Goal: Information Seeking & Learning: Learn about a topic

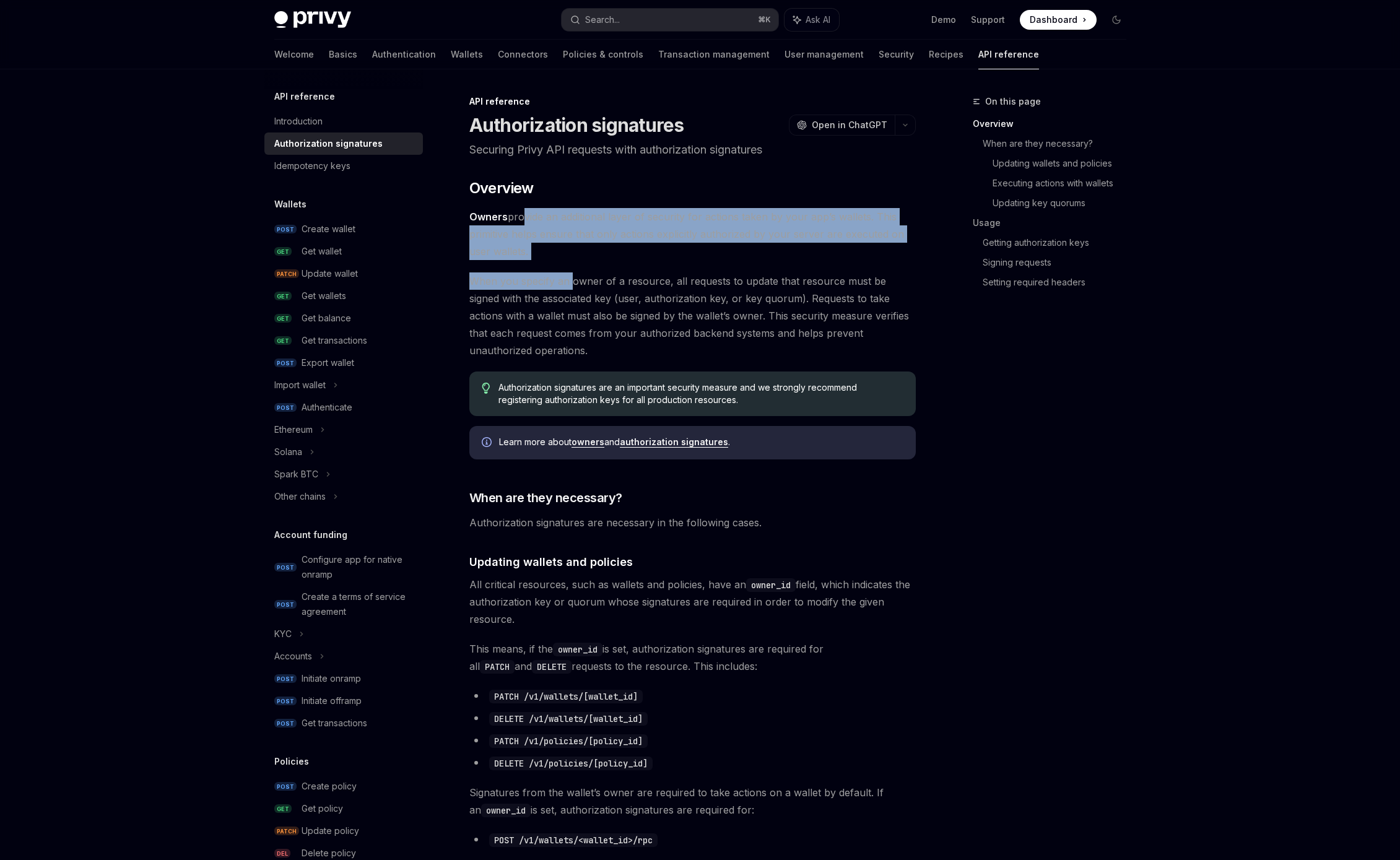
drag, startPoint x: 519, startPoint y: 217, endPoint x: 573, endPoint y: 274, distance: 78.5
click at [573, 274] on span "When you specify an owner of a resource, all requests to update that resource m…" at bounding box center [692, 315] width 446 height 87
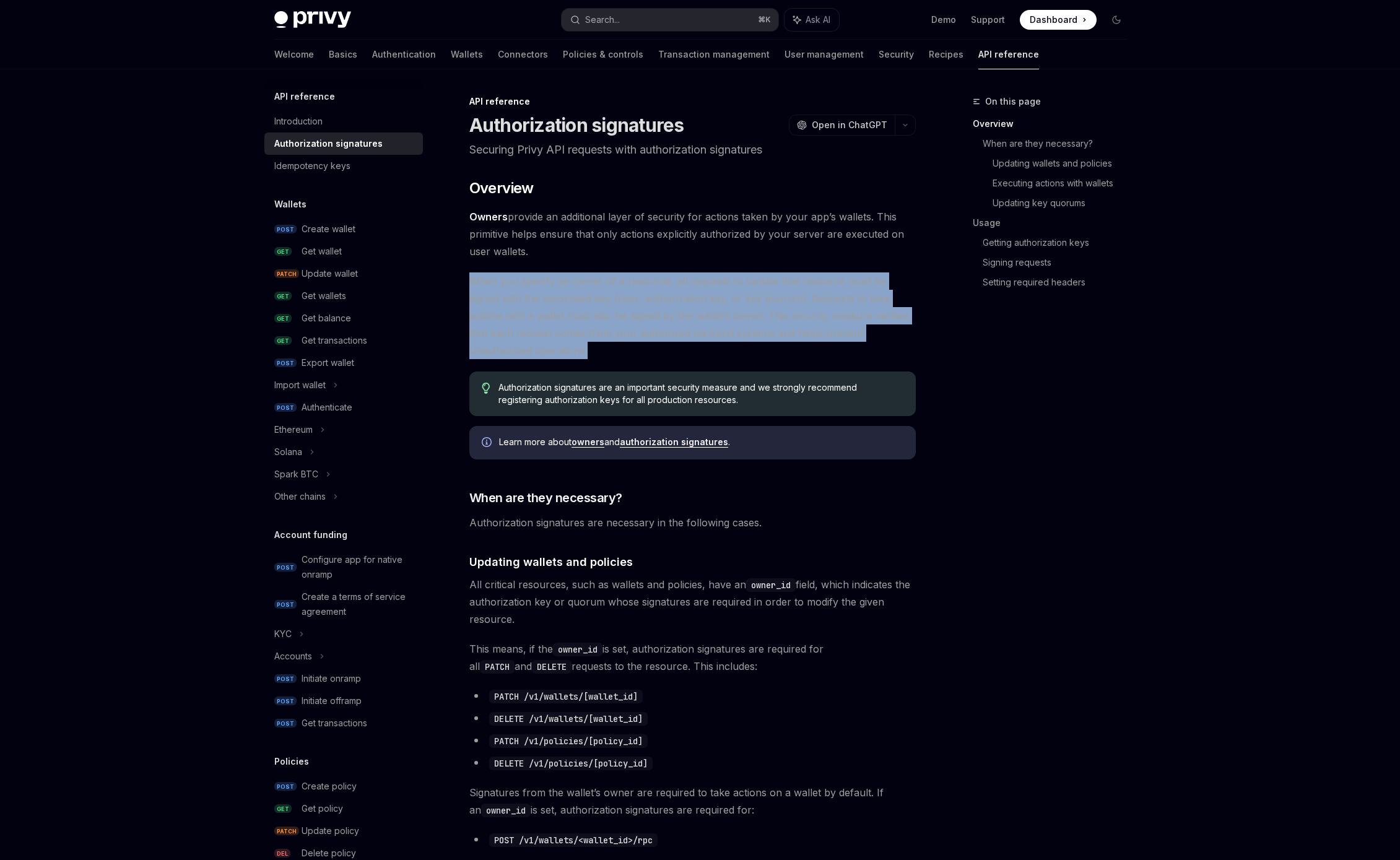
drag, startPoint x: 588, startPoint y: 265, endPoint x: 642, endPoint y: 350, distance: 100.7
click at [642, 350] on span "When you specify an owner of a resource, all requests to update that resource m…" at bounding box center [692, 315] width 446 height 87
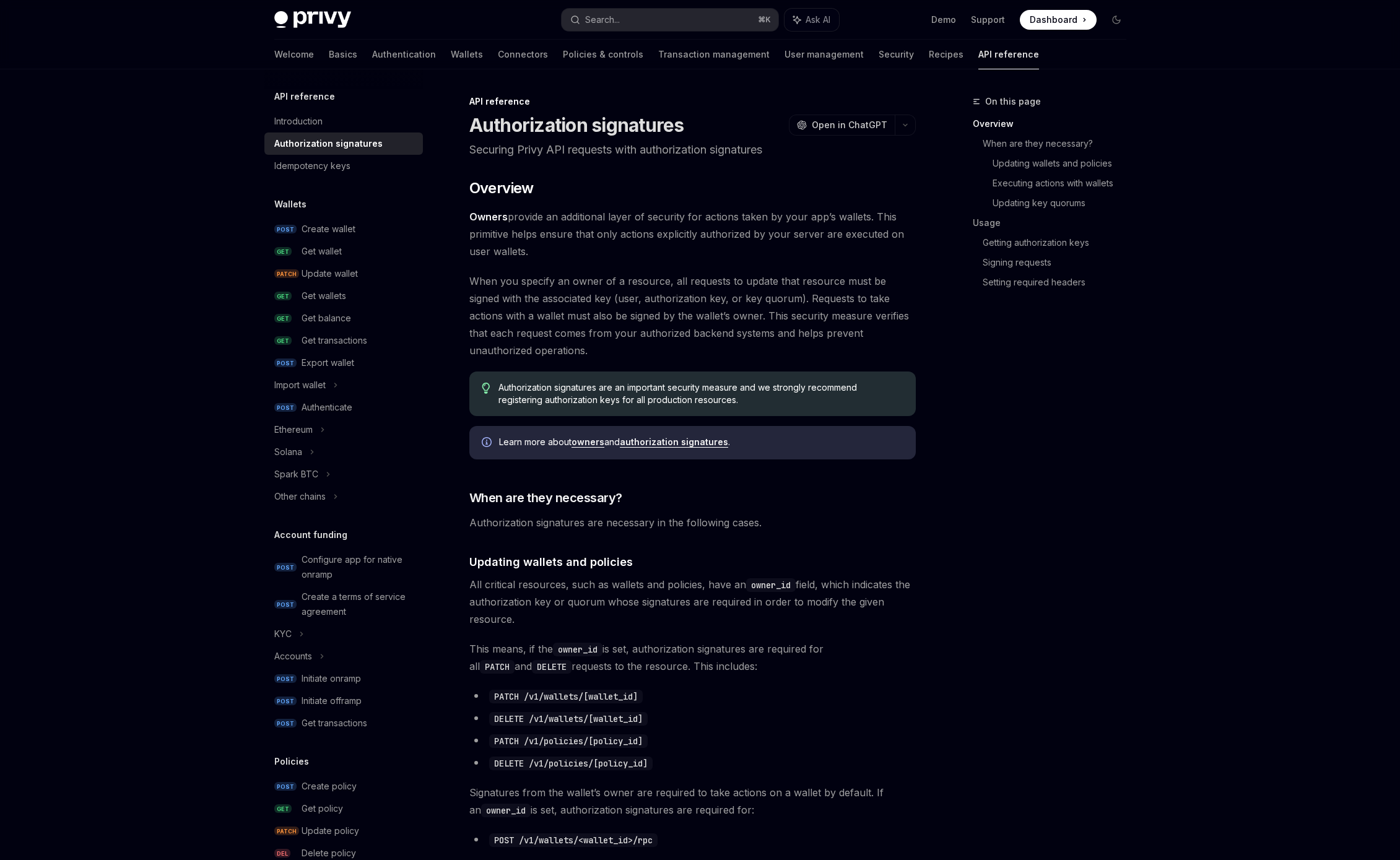
drag, startPoint x: 640, startPoint y: 350, endPoint x: 694, endPoint y: 258, distance: 106.7
click at [694, 258] on span "Owners provide an additional layer of security for actions taken by your app’s …" at bounding box center [692, 233] width 446 height 52
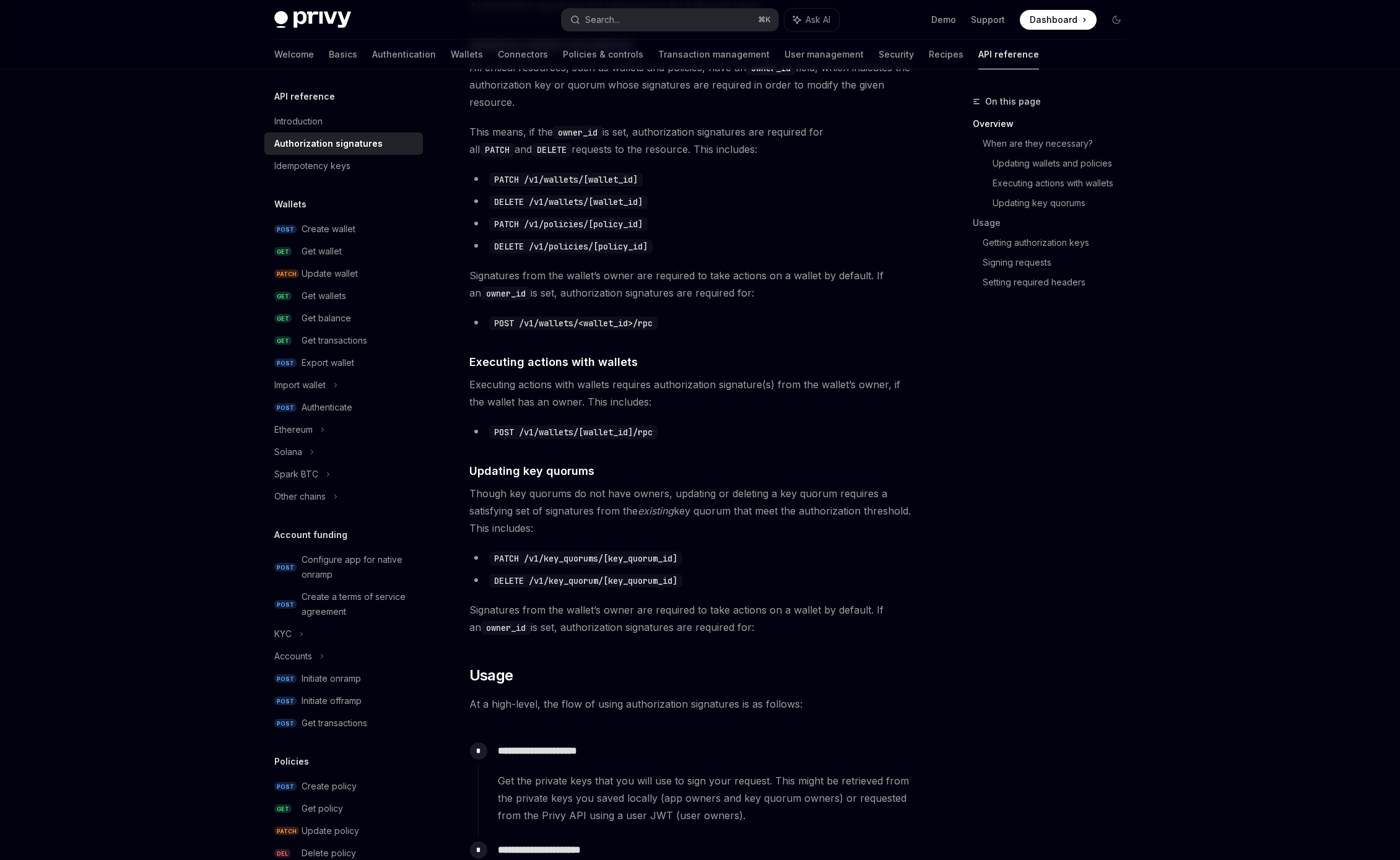
scroll to position [560, 0]
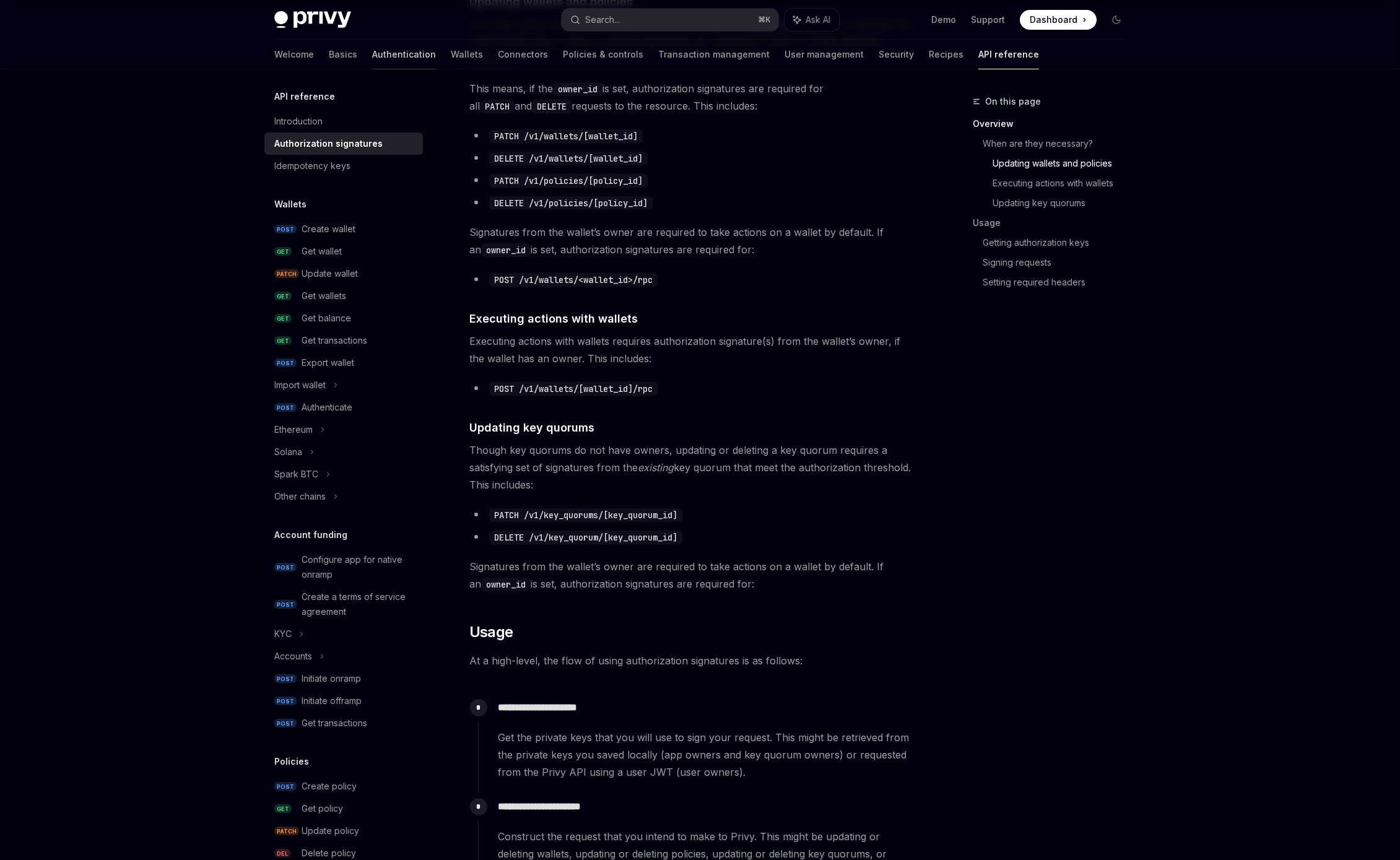
click at [372, 52] on link "Authentication" at bounding box center [404, 55] width 64 height 30
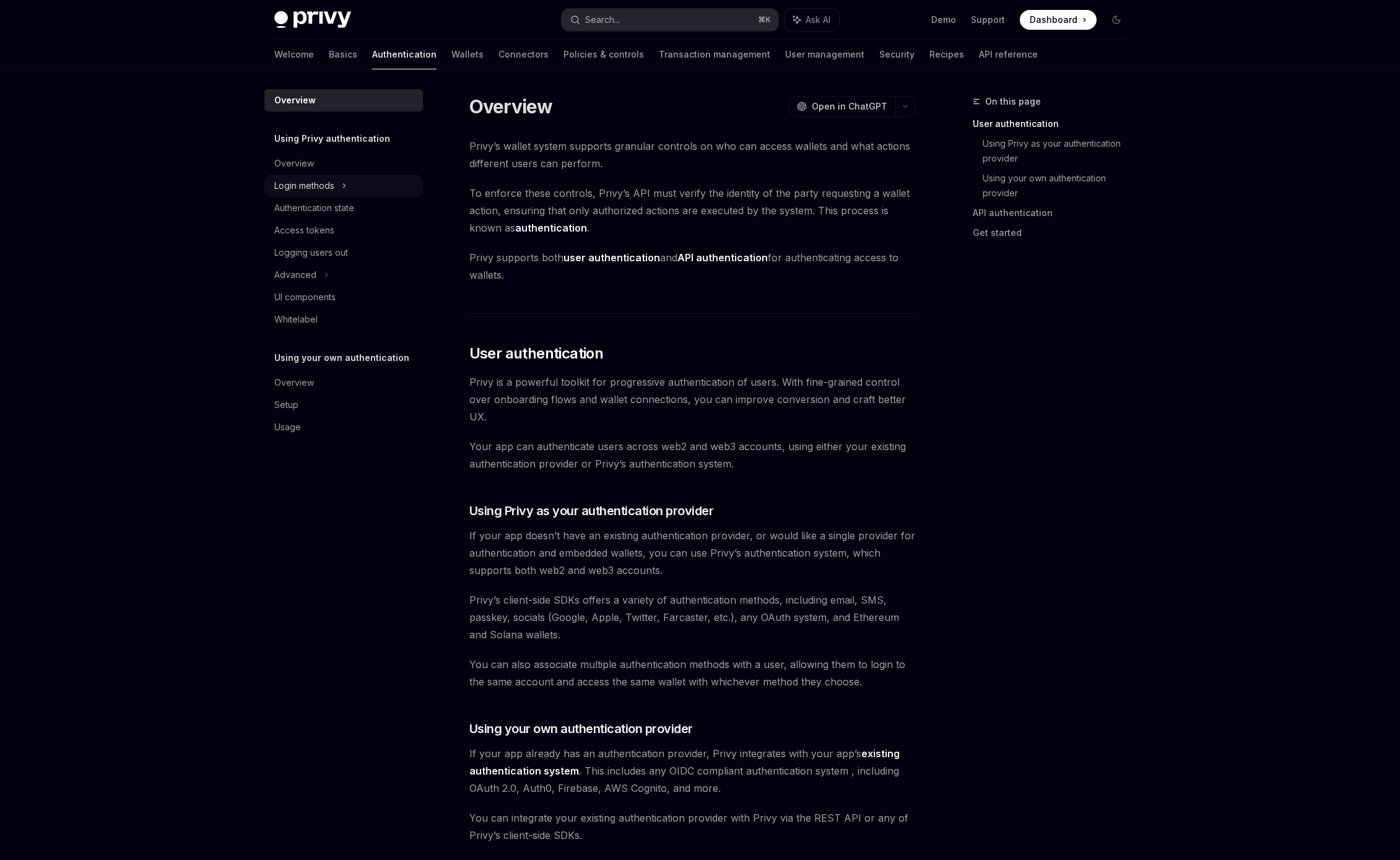
click at [330, 186] on div "Login methods" at bounding box center [304, 186] width 60 height 15
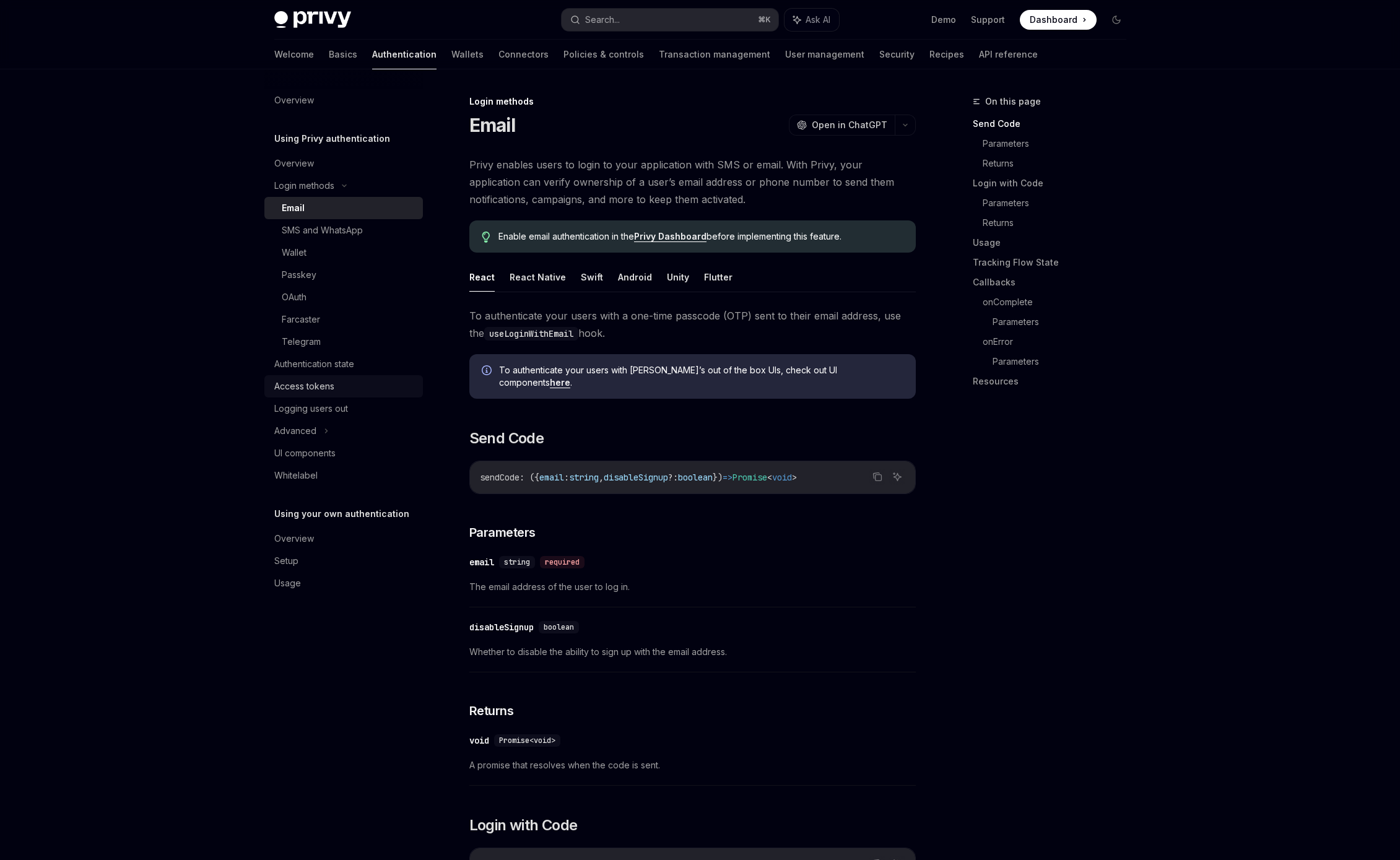
click at [323, 388] on div "Access tokens" at bounding box center [304, 386] width 60 height 15
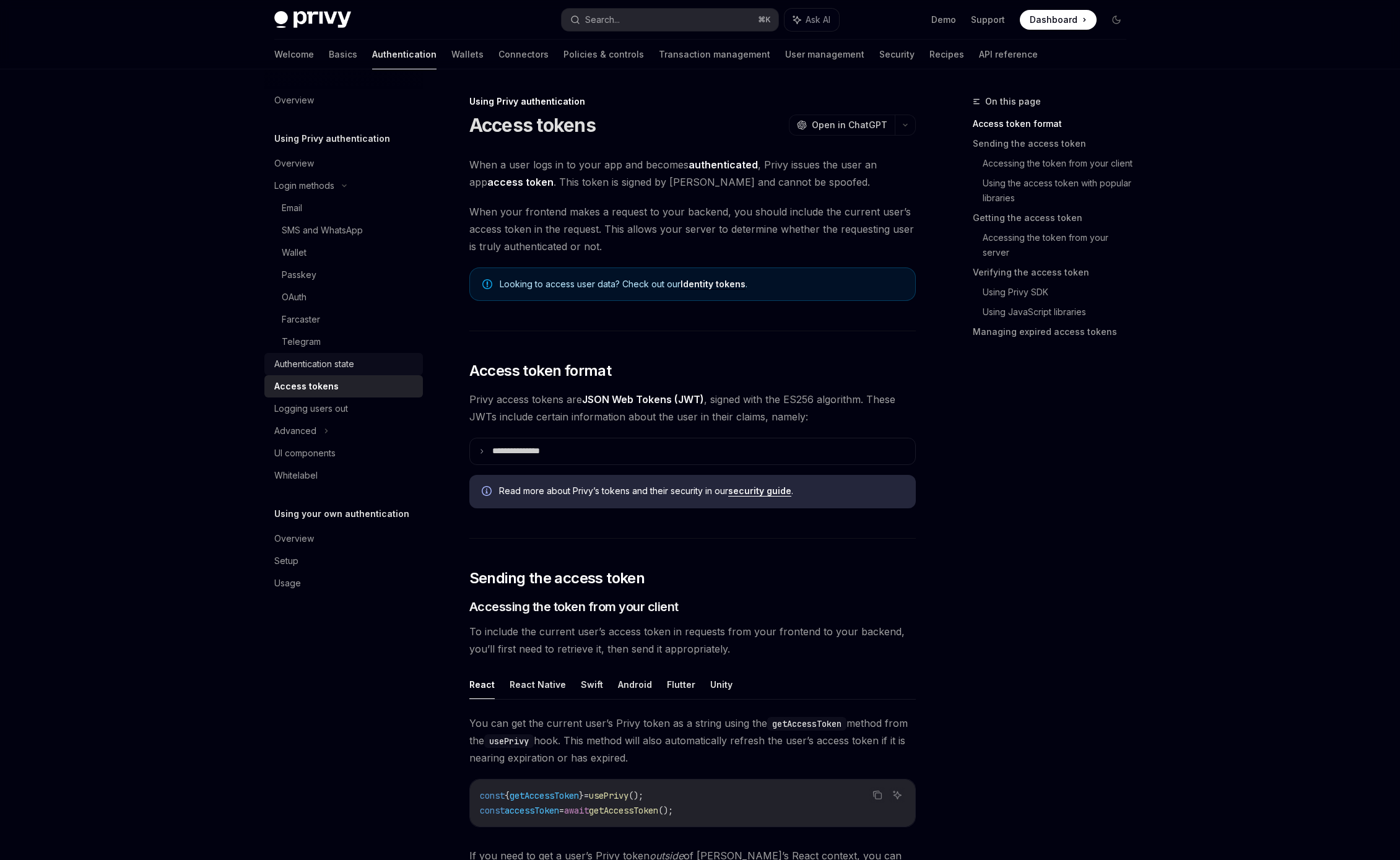
click at [369, 369] on div "Authentication state" at bounding box center [344, 363] width 141 height 15
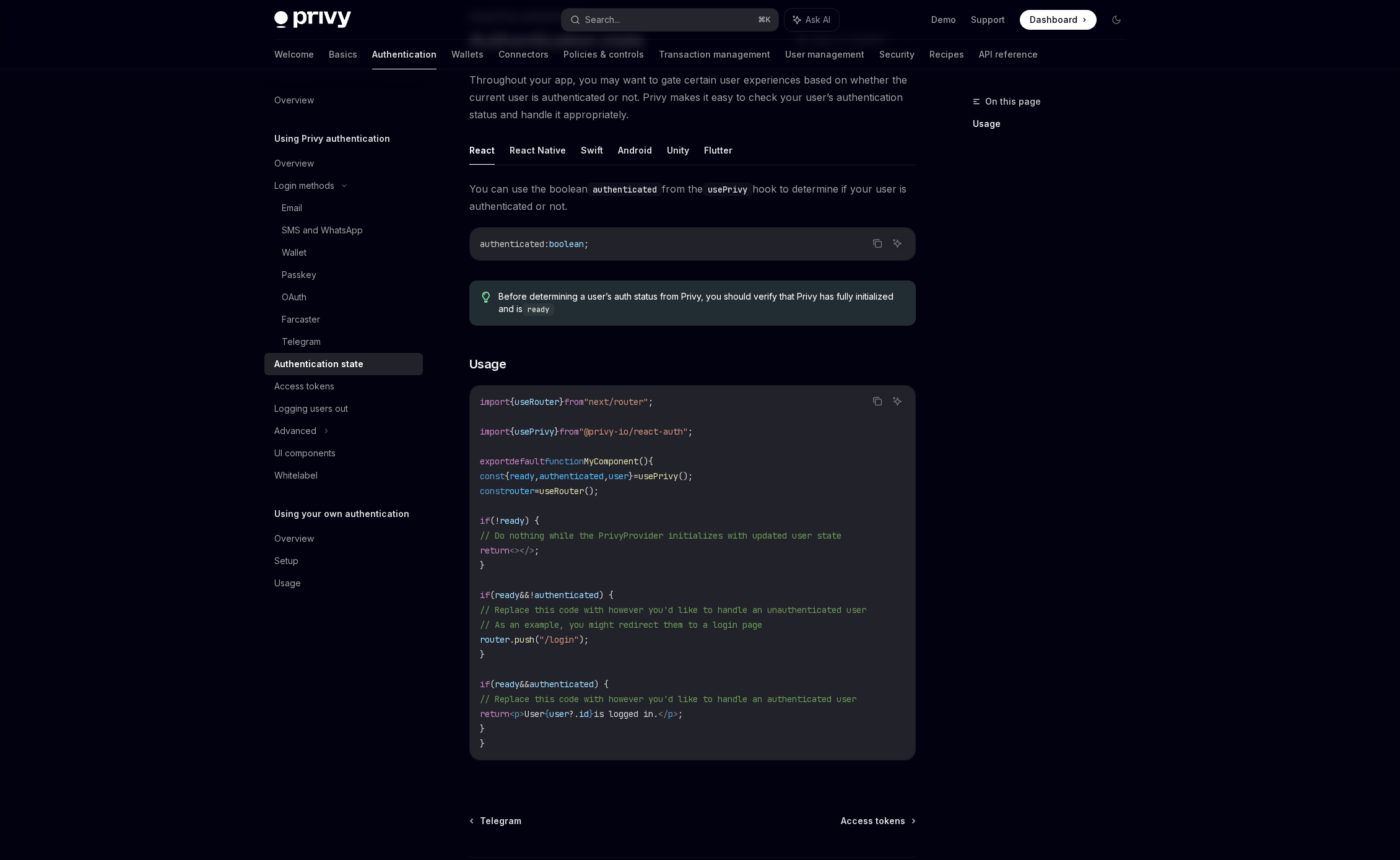
scroll to position [94, 0]
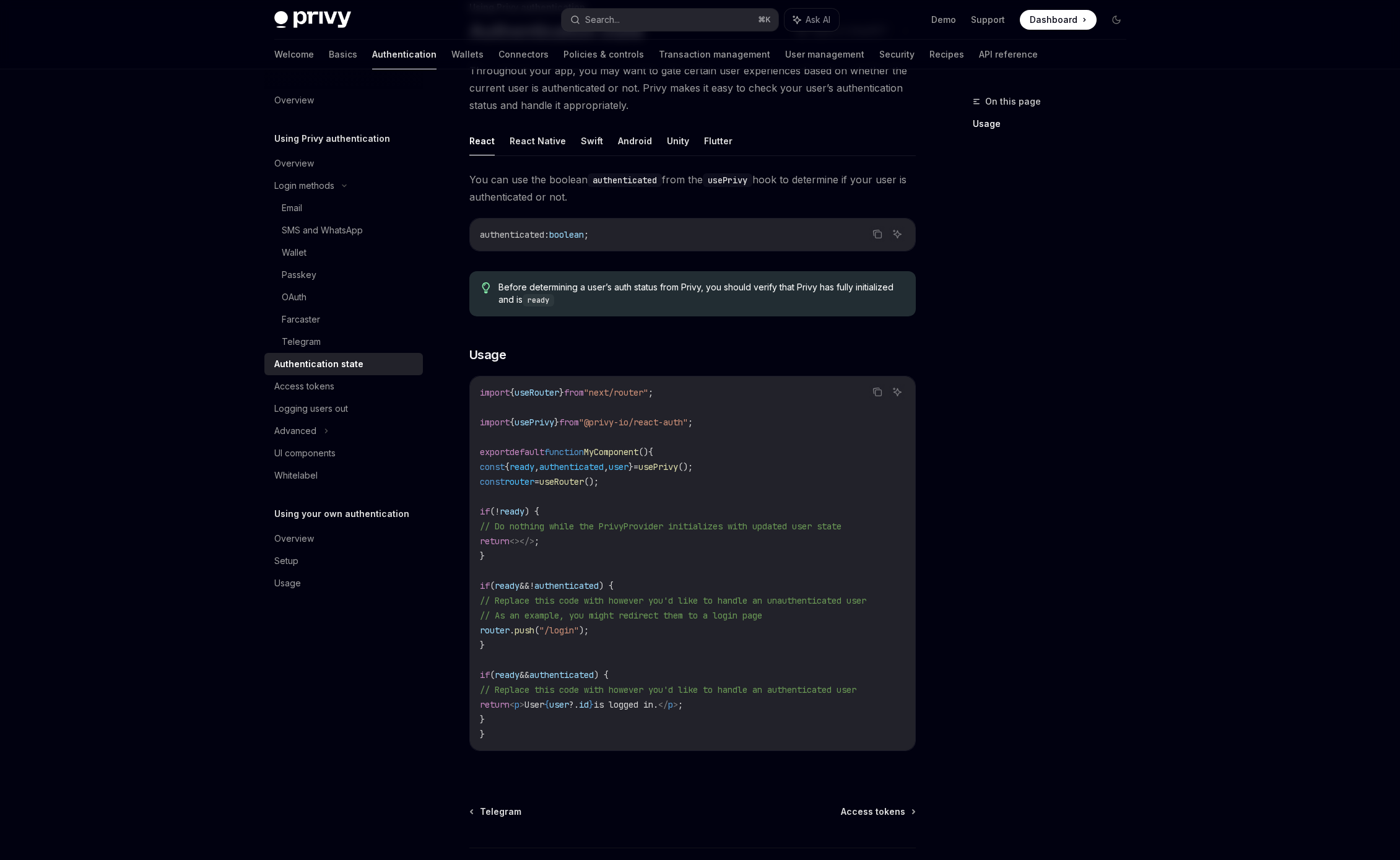
drag, startPoint x: 508, startPoint y: 600, endPoint x: 841, endPoint y: 621, distance: 333.7
click at [782, 533] on code "import { useRouter } from "next/router" ; import { usePrivy } from "@privy-io/r…" at bounding box center [693, 563] width 425 height 356
drag, startPoint x: 835, startPoint y: 619, endPoint x: 489, endPoint y: 600, distance: 346.5
click at [489, 533] on code "import { useRouter } from "next/router" ; import { usePrivy } from "@privy-io/r…" at bounding box center [693, 563] width 425 height 356
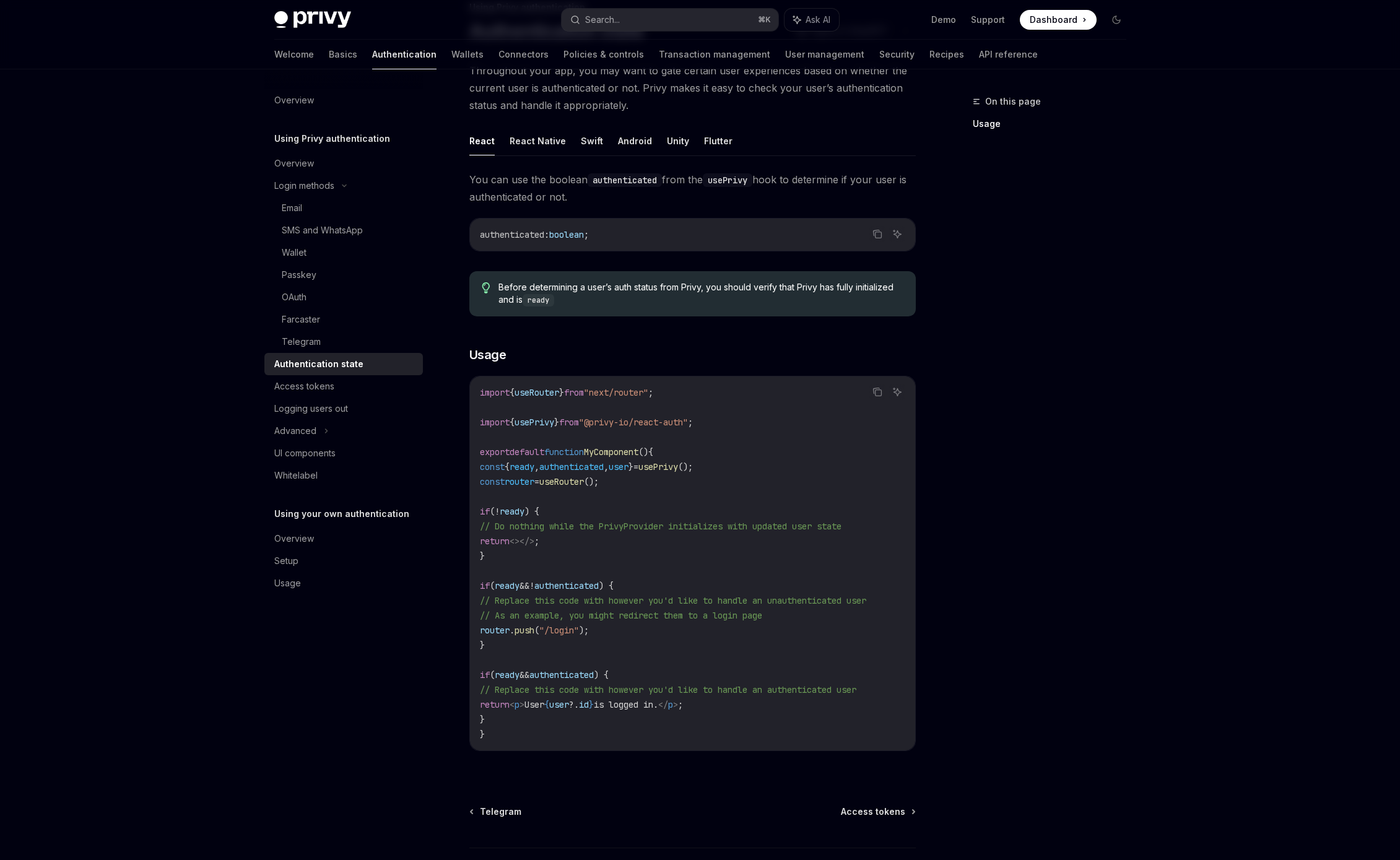
click at [489, 533] on span "// Replace this code with however you'd like to handle an unauthenticated user" at bounding box center [673, 600] width 386 height 11
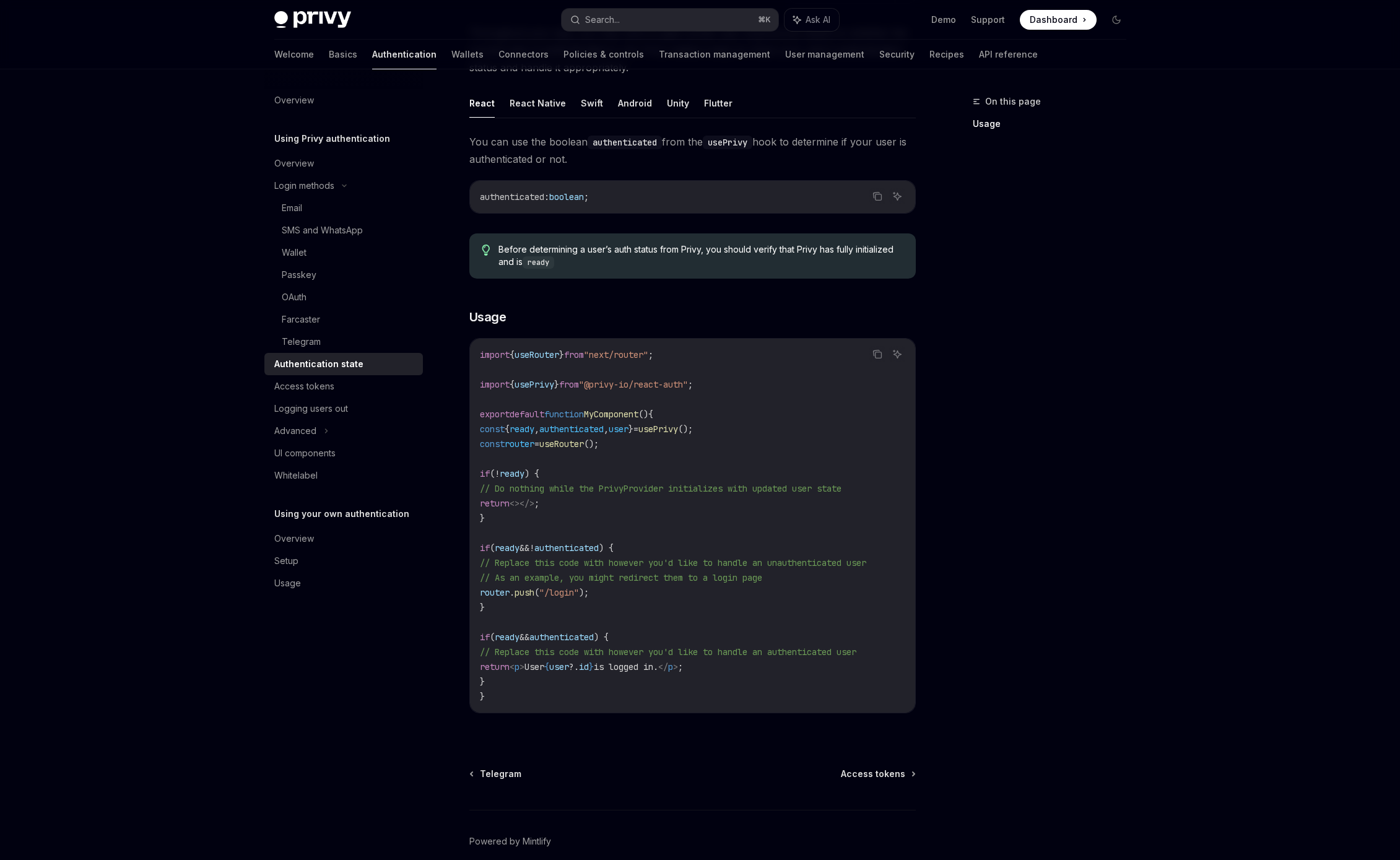
scroll to position [0, 0]
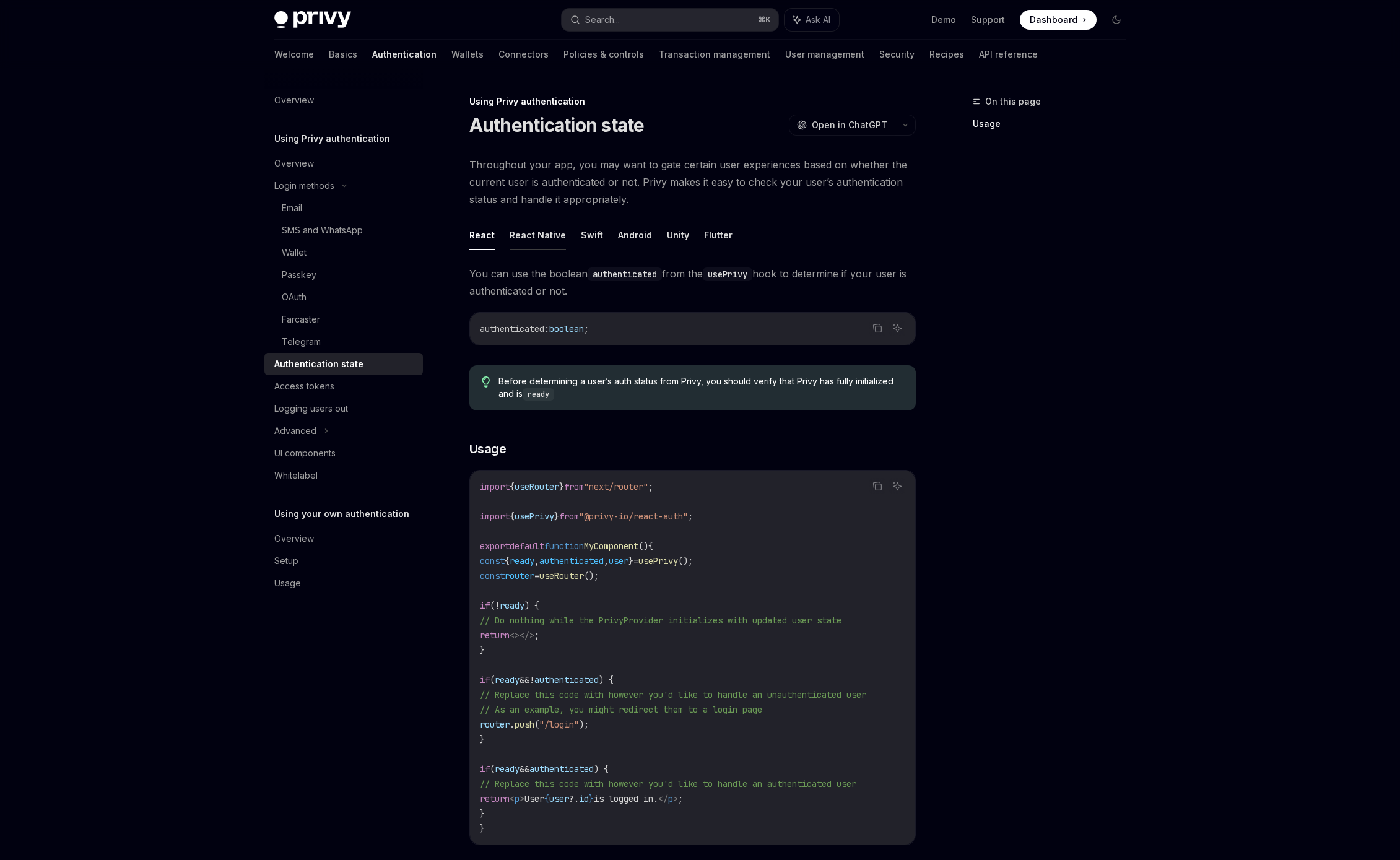
click at [530, 232] on button "React Native" at bounding box center [538, 234] width 56 height 29
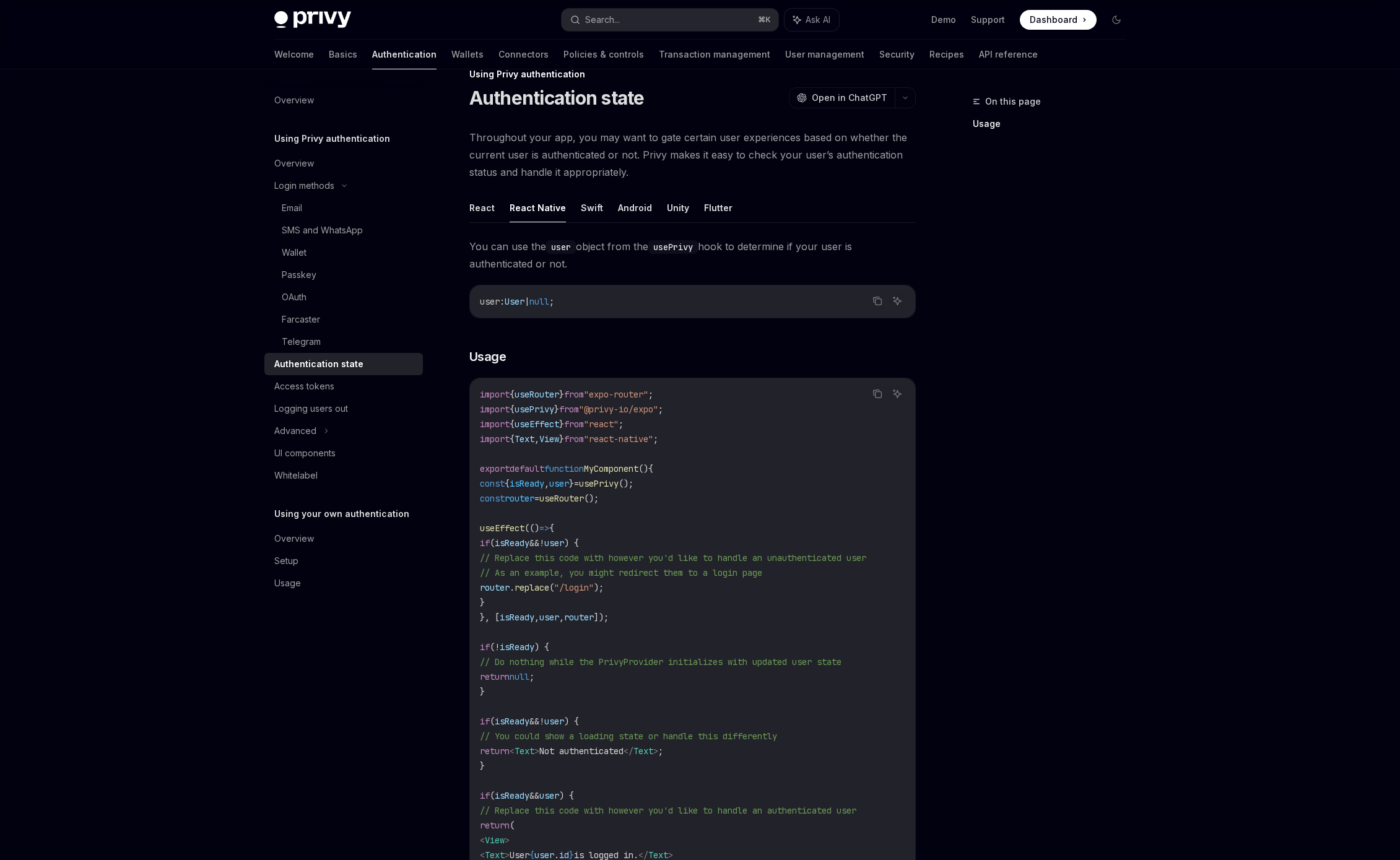
scroll to position [96, 0]
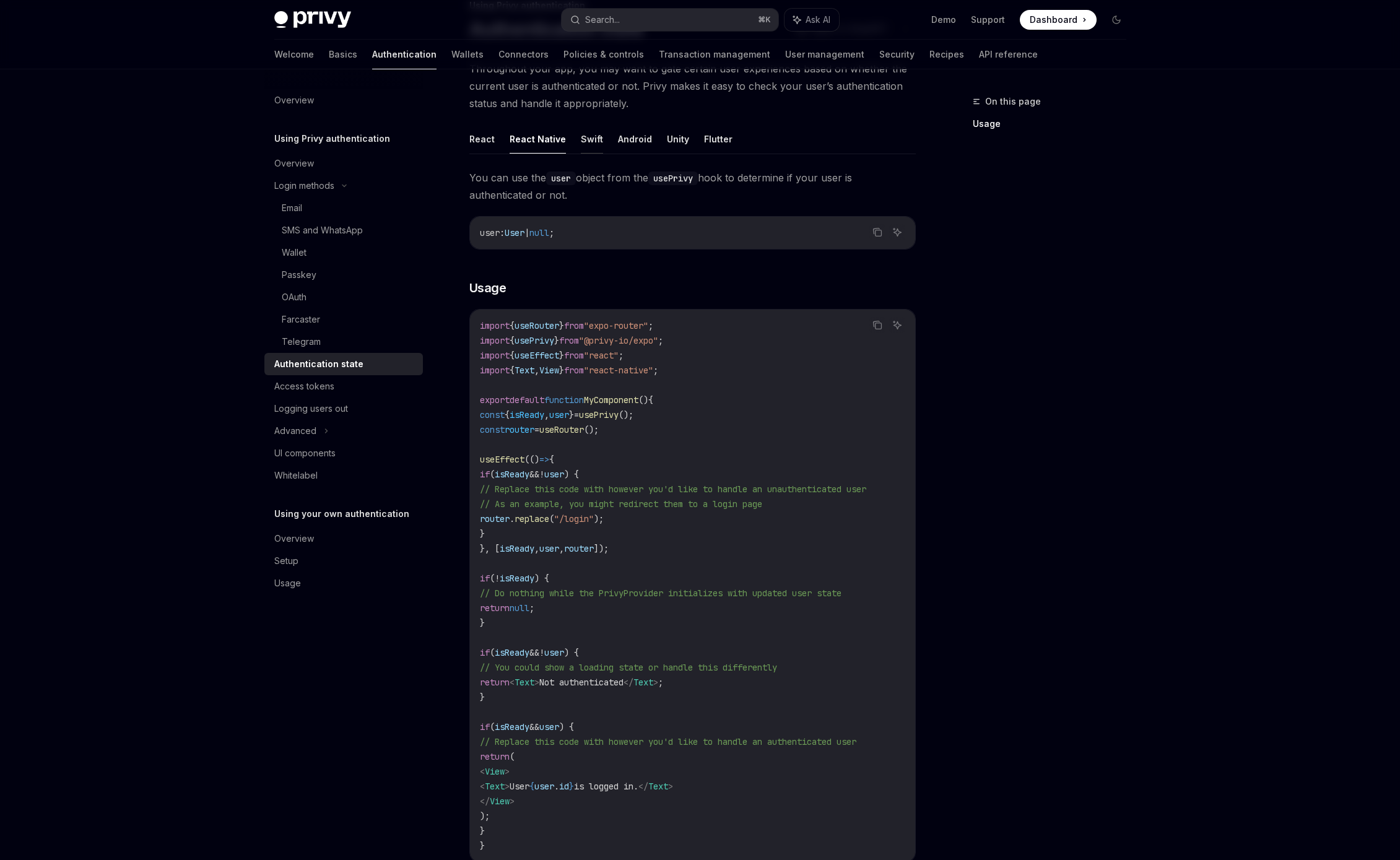
click at [591, 152] on button "Swift" at bounding box center [592, 139] width 22 height 29
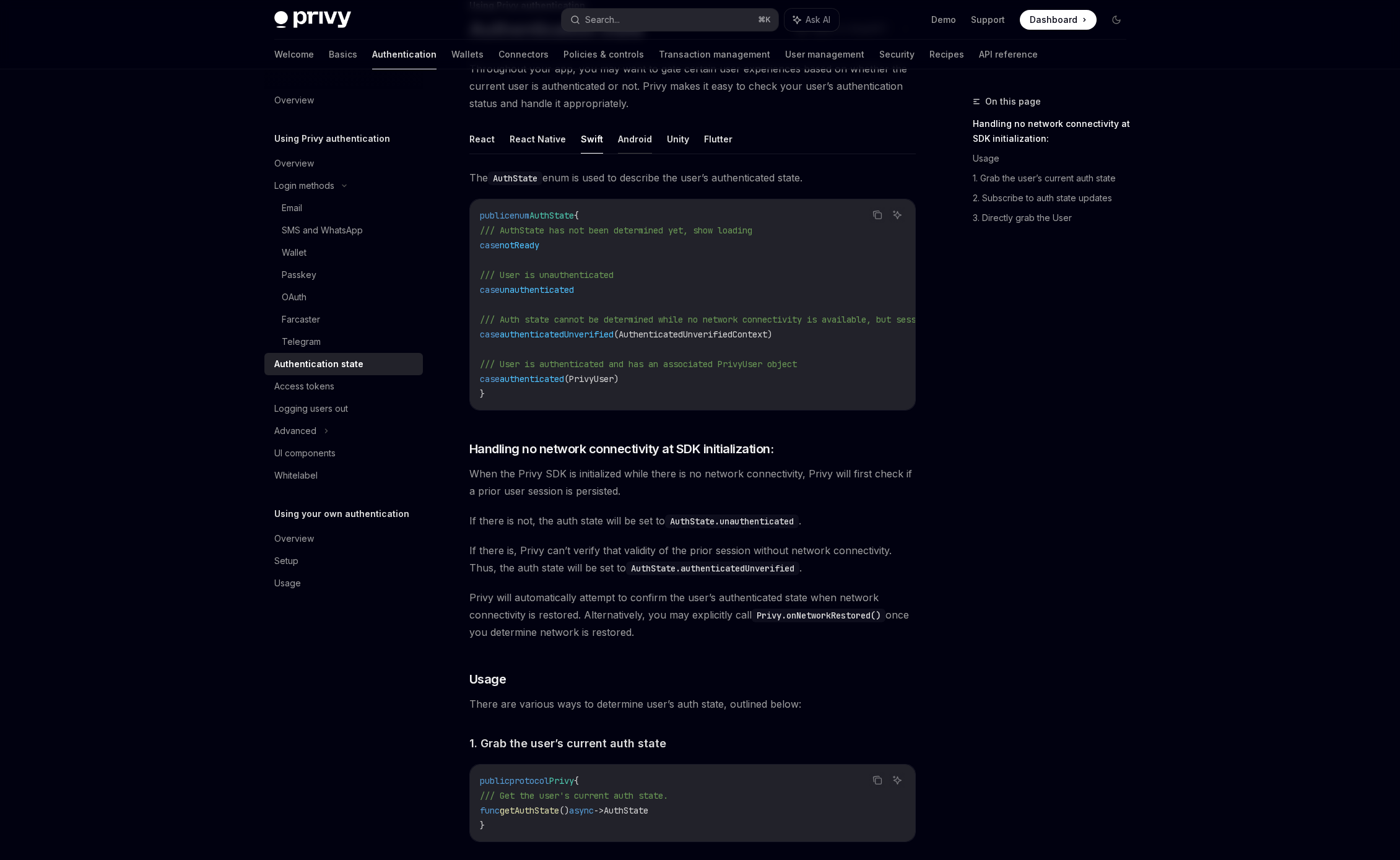
click at [619, 143] on button "Android" at bounding box center [635, 139] width 34 height 29
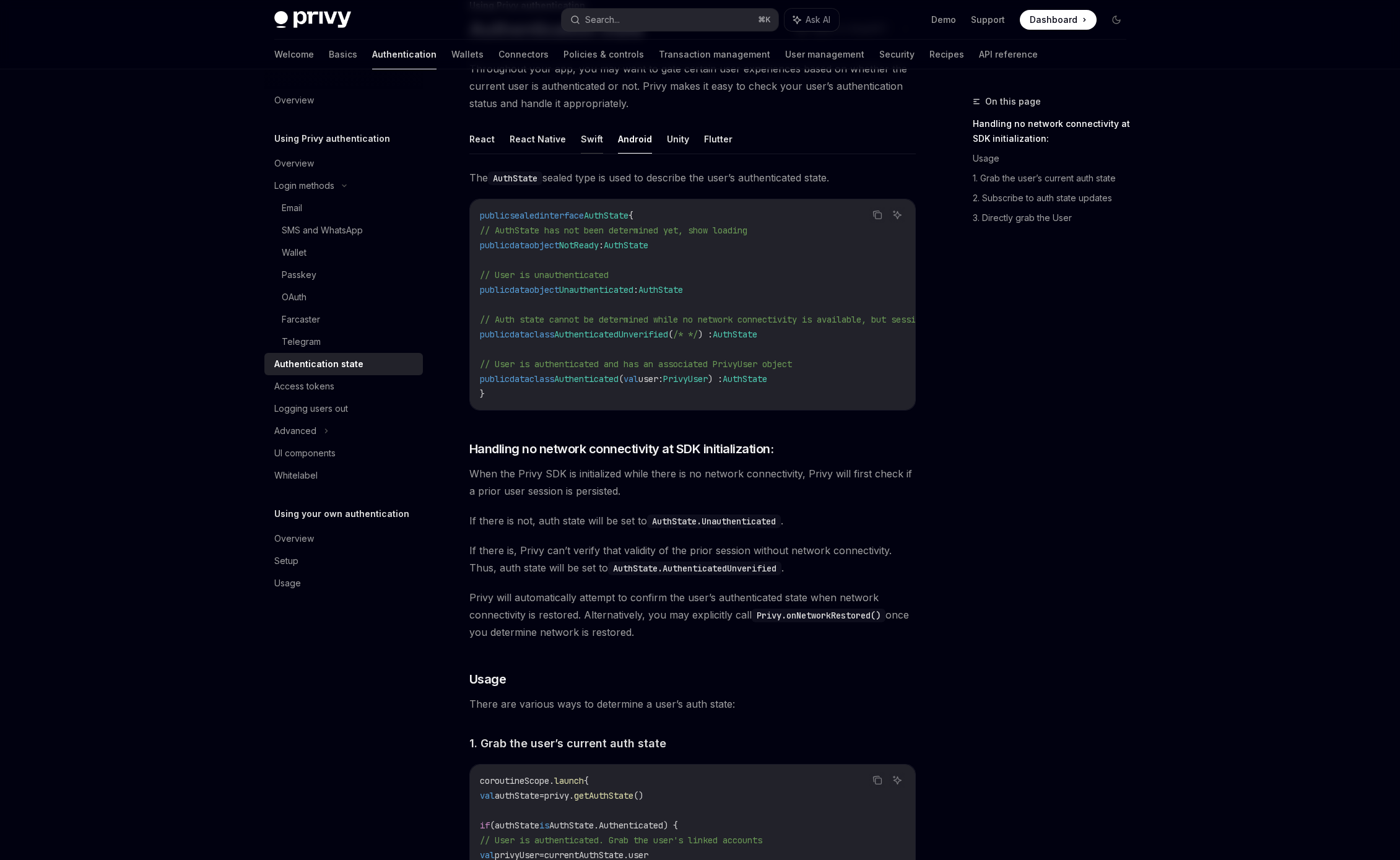
click at [593, 143] on button "Swift" at bounding box center [592, 139] width 22 height 29
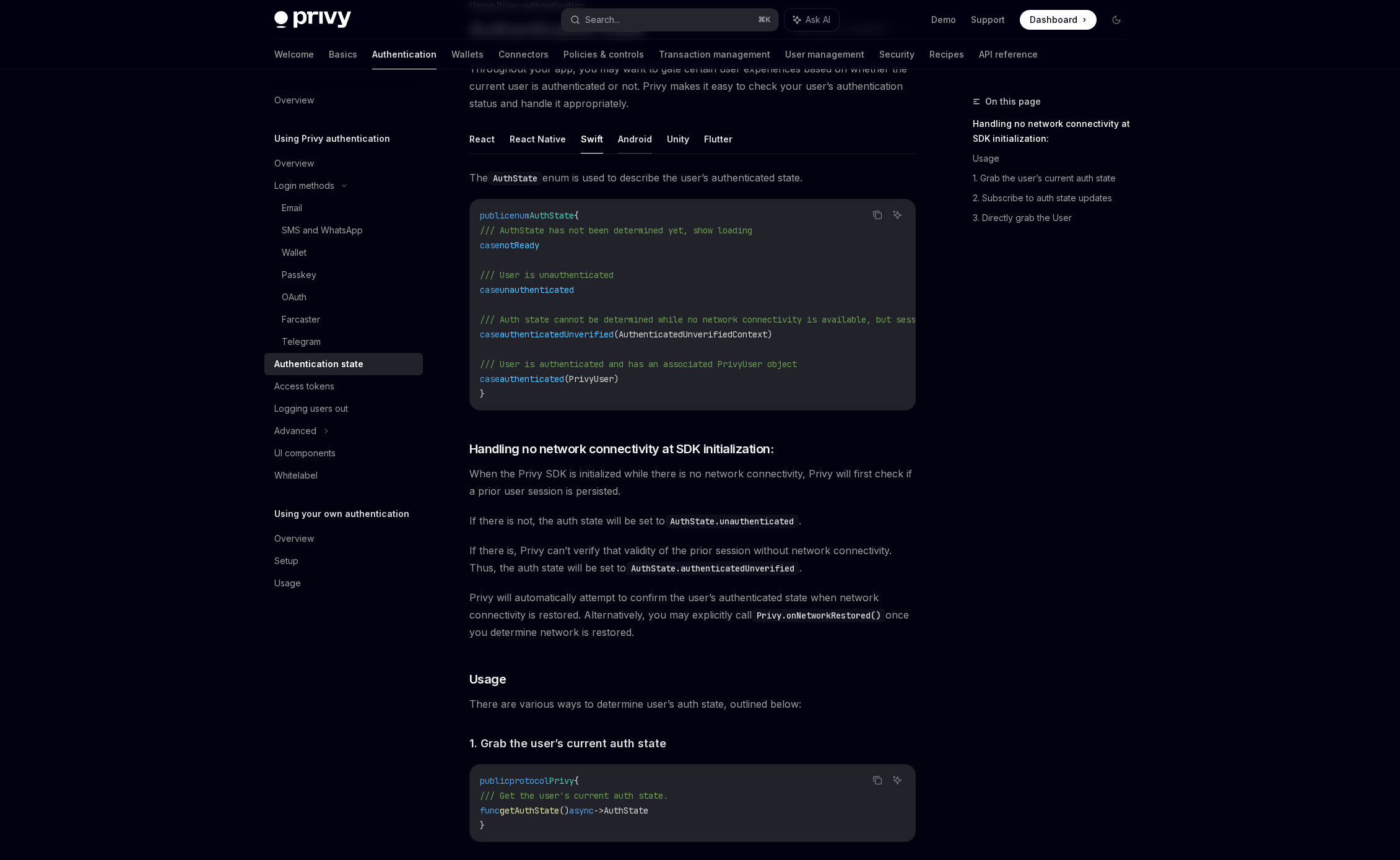
click at [618, 147] on button "Android" at bounding box center [635, 139] width 34 height 29
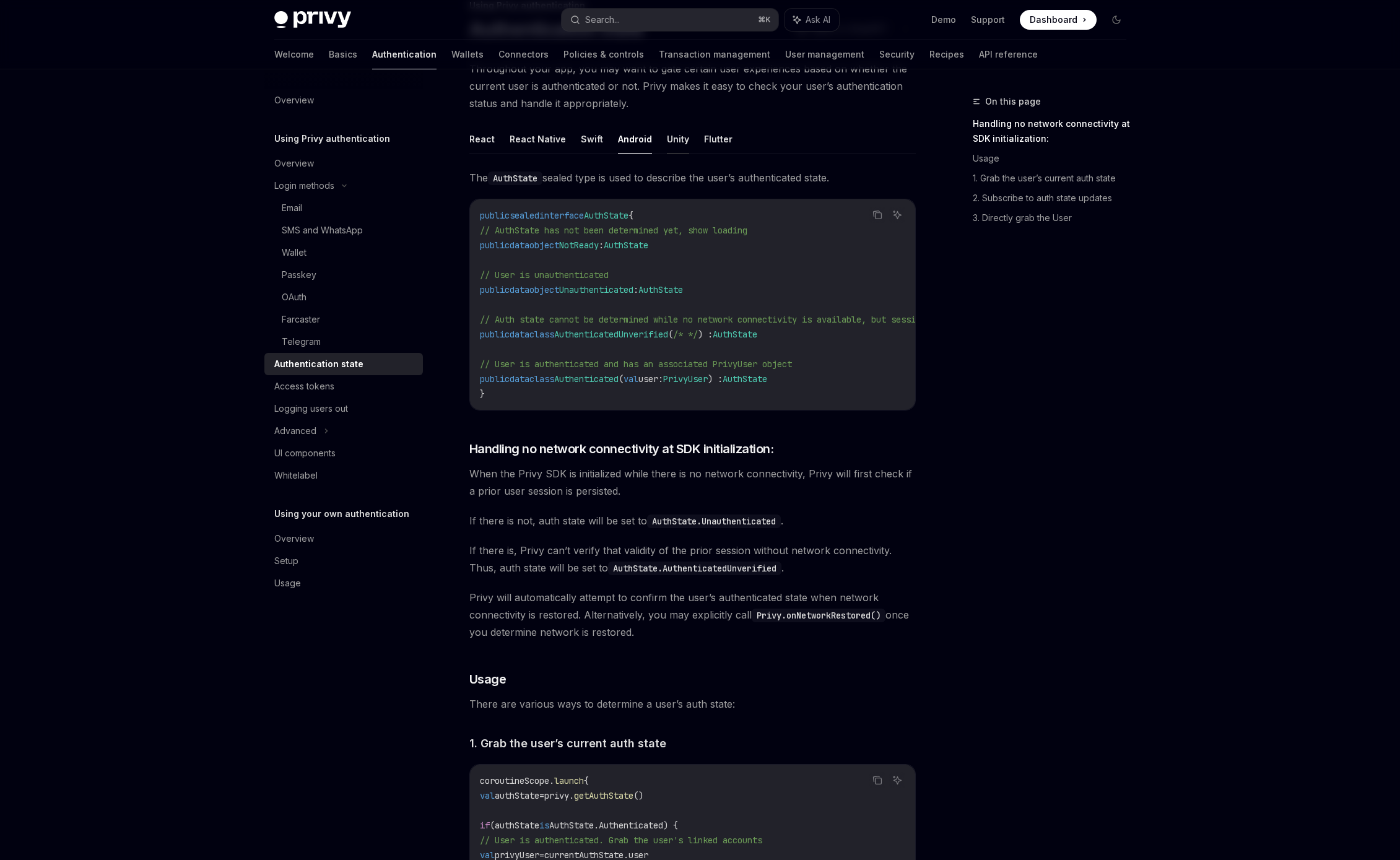
click at [675, 141] on button "Unity" at bounding box center [678, 139] width 22 height 29
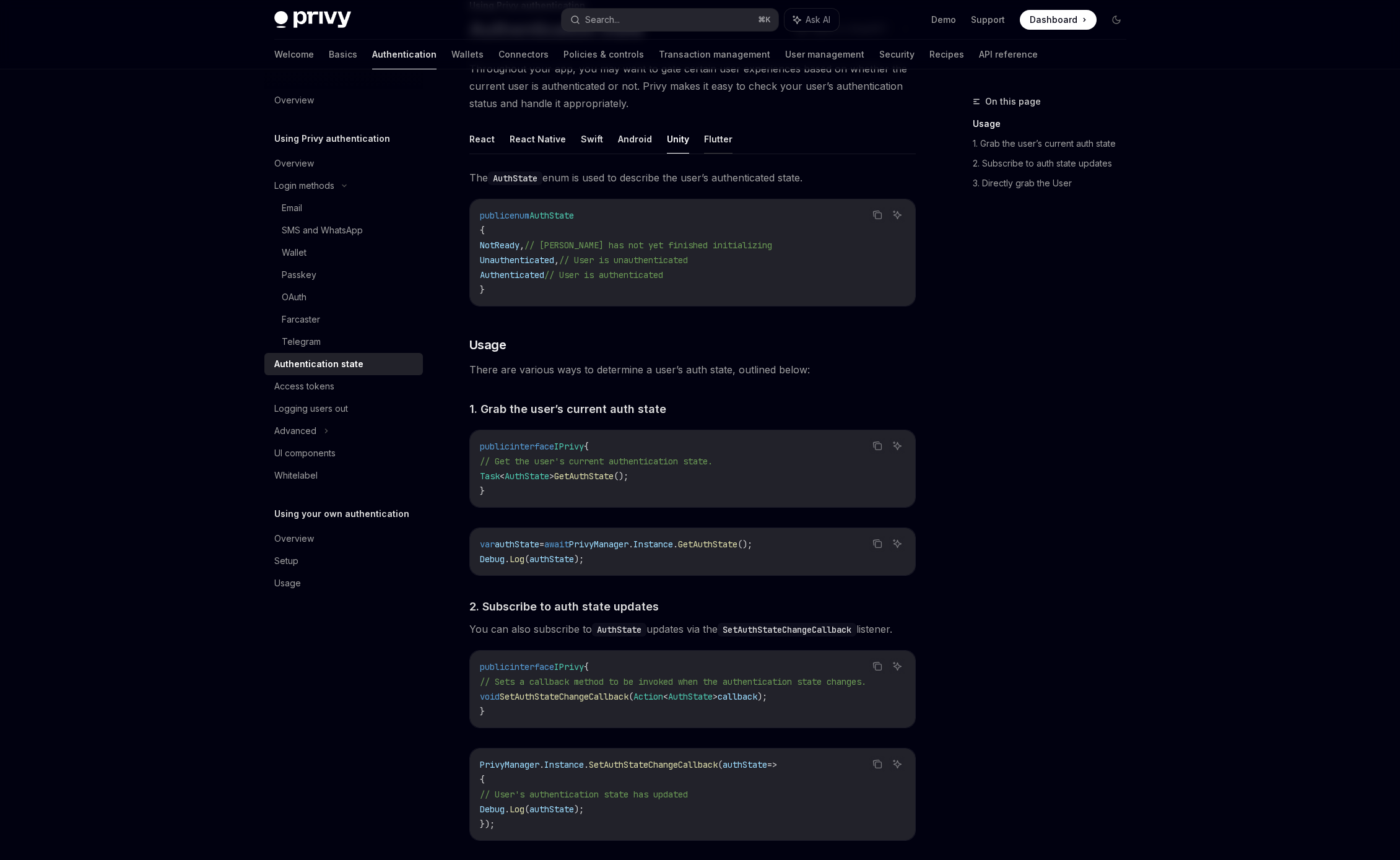
click at [705, 143] on button "Flutter" at bounding box center [717, 139] width 29 height 29
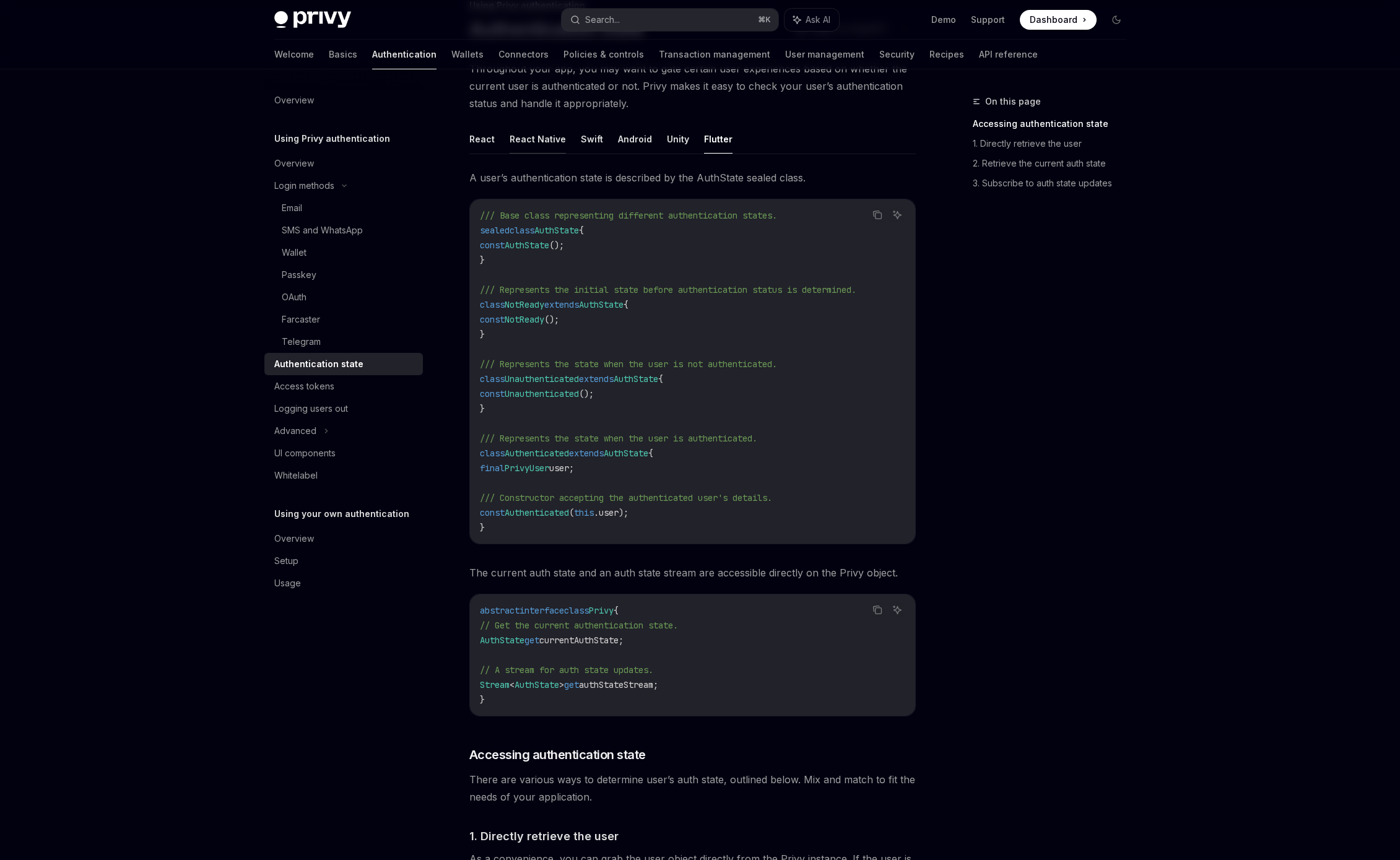
click at [526, 141] on button "React Native" at bounding box center [538, 139] width 56 height 29
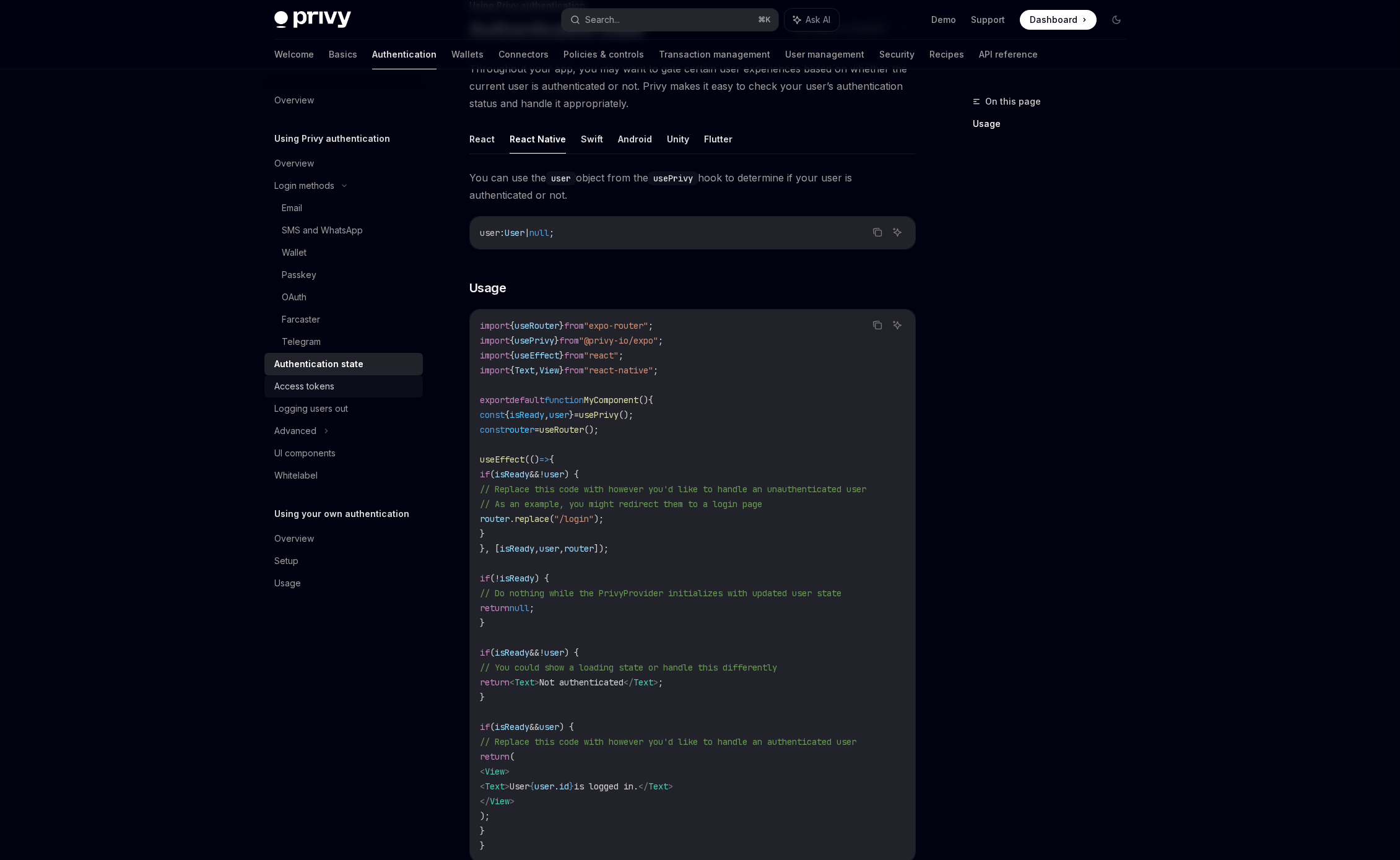
click at [316, 387] on div "Access tokens" at bounding box center [304, 386] width 60 height 15
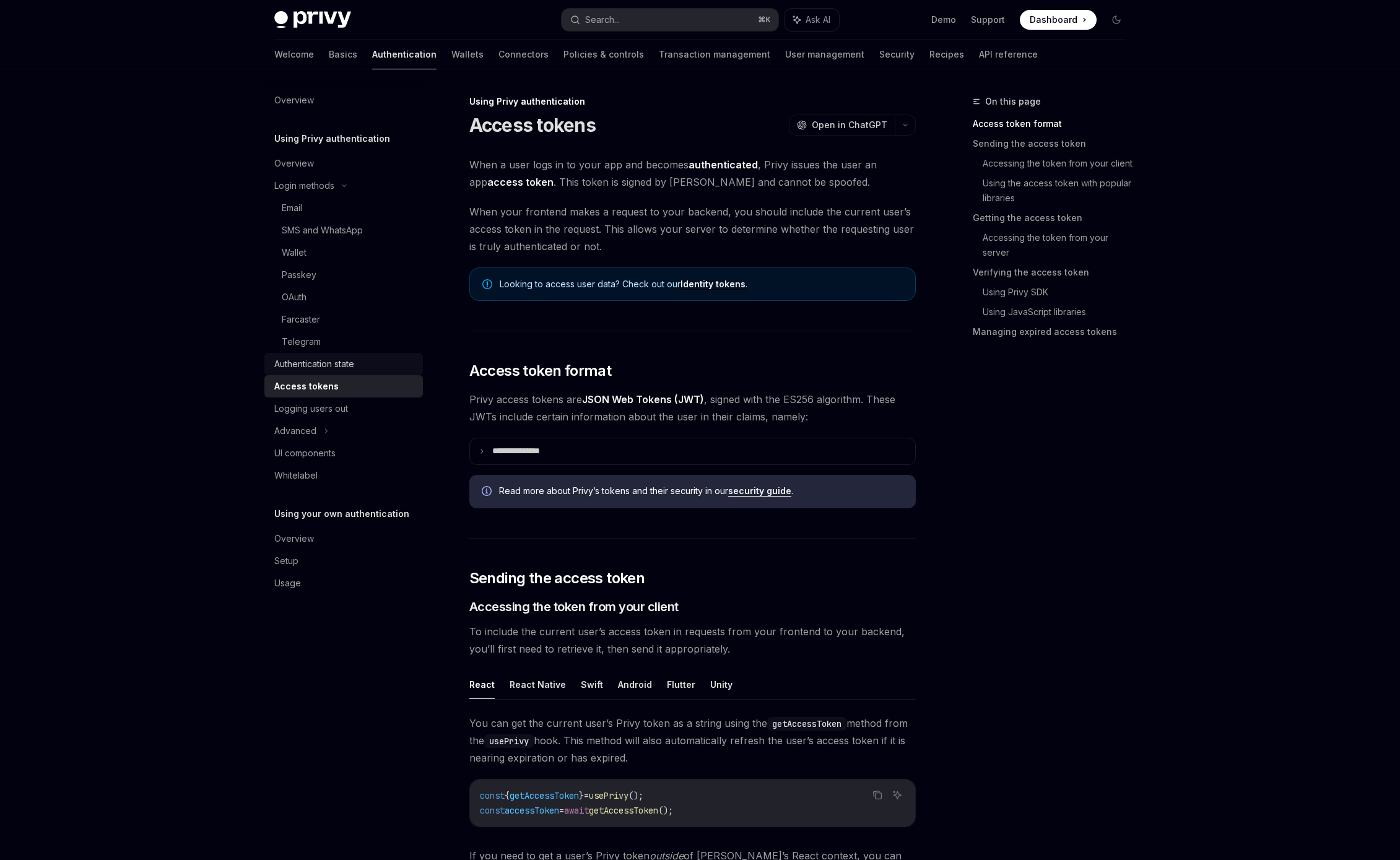
click at [356, 369] on div "Authentication state" at bounding box center [344, 363] width 141 height 15
type textarea "*"
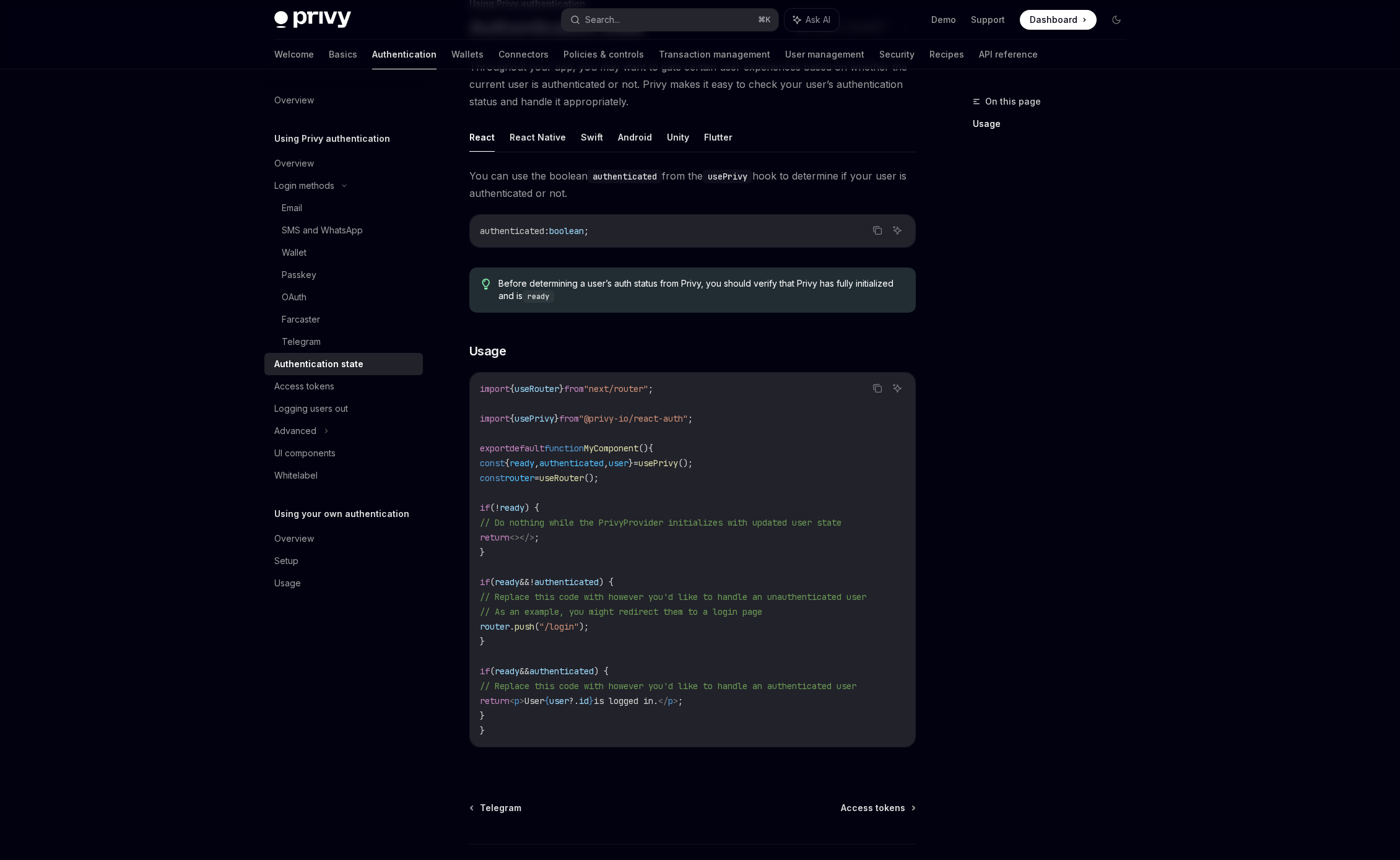
scroll to position [194, 0]
